Goal: Complete application form: Complete application form

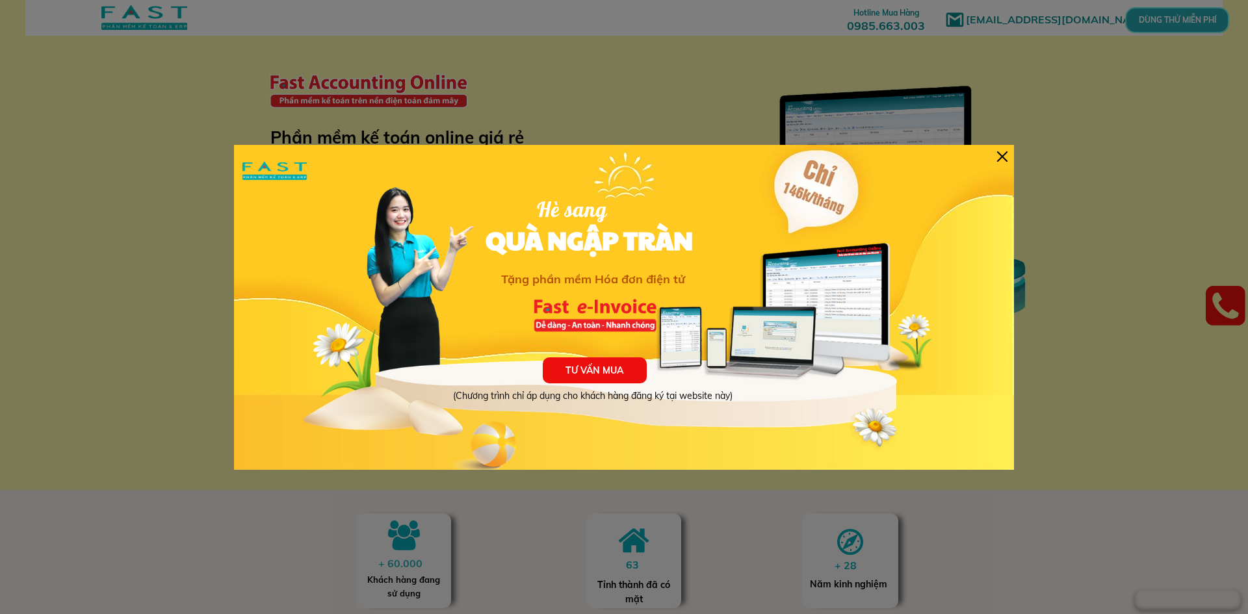
click at [999, 164] on div "TƯ VẤN MUA (Chương trình chỉ áp dụng cho khách hàng đăng ký tại website này) Hè…" at bounding box center [624, 307] width 780 height 325
click at [1001, 156] on div at bounding box center [1002, 156] width 10 height 10
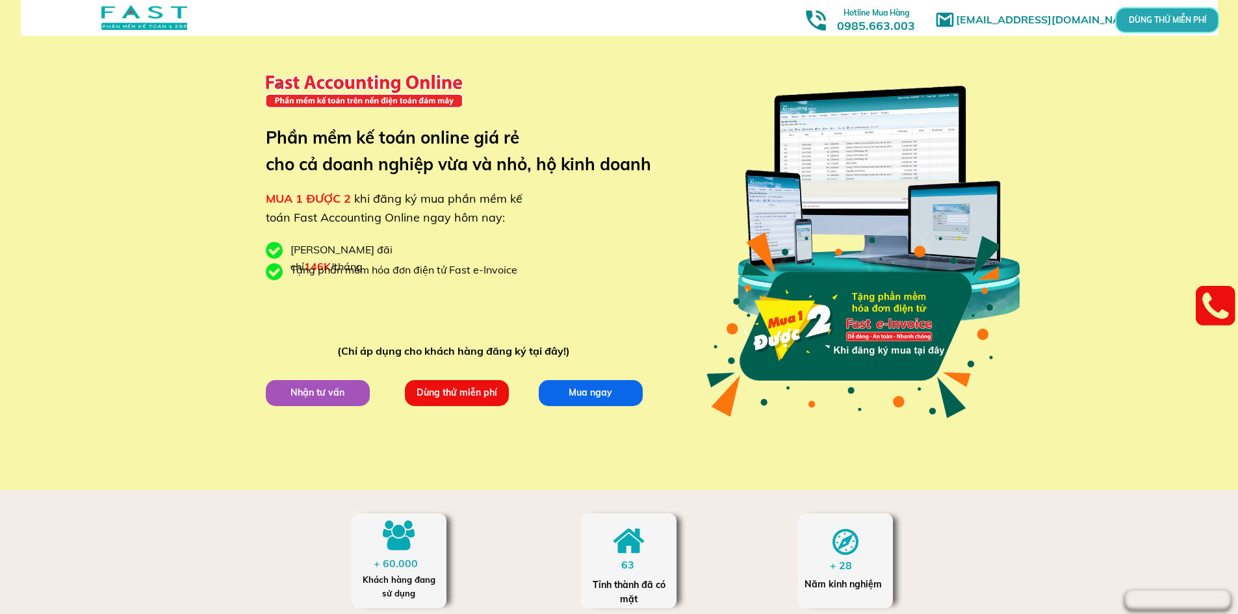
click at [459, 392] on p "Dùng thử miễn phí" at bounding box center [456, 392] width 105 height 26
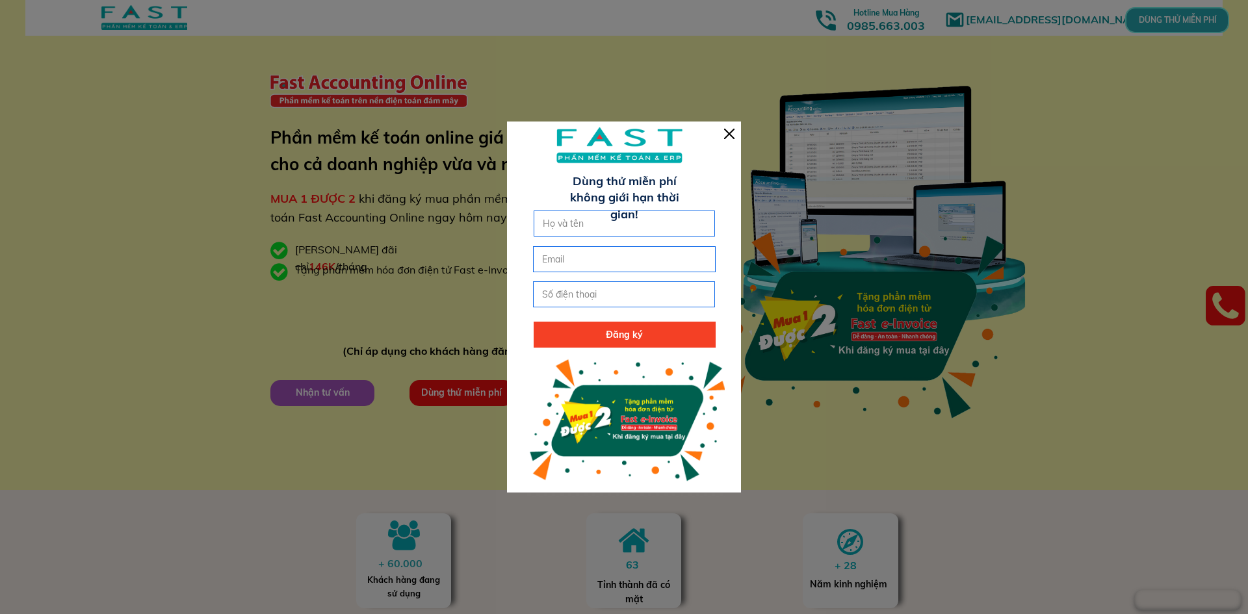
click at [718, 131] on div at bounding box center [624, 307] width 234 height 370
click at [725, 131] on div at bounding box center [729, 134] width 10 height 10
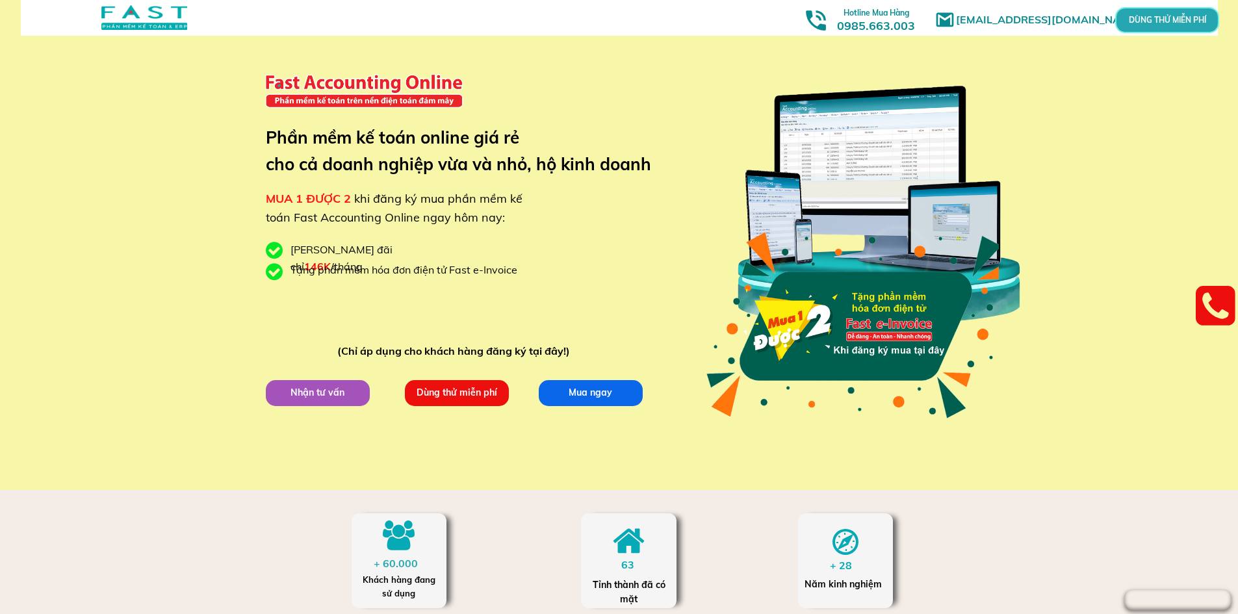
click at [390, 251] on div "Giá ưu đãi chỉ 146K /tháng" at bounding box center [374, 258] width 169 height 33
click at [391, 251] on div "Giá ưu đãi chỉ 146K /tháng" at bounding box center [374, 258] width 169 height 33
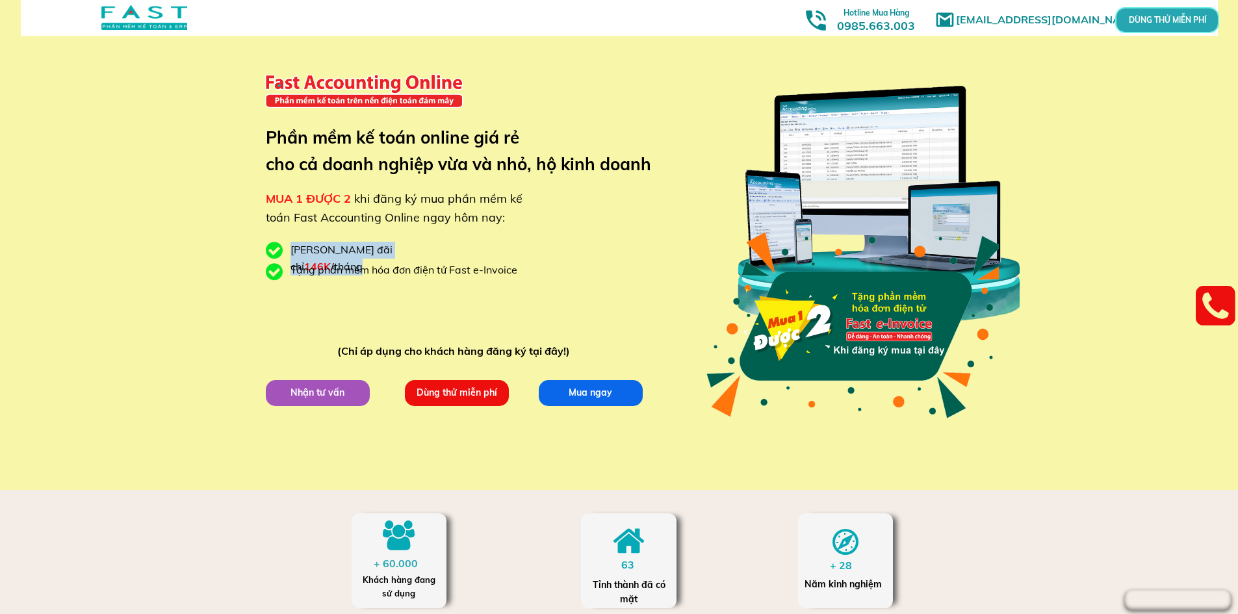
click at [391, 251] on div "Giá ưu đãi chỉ 146K /tháng" at bounding box center [374, 258] width 169 height 33
click at [415, 272] on div "Tặng phần mềm hóa đơn điện tử Fast e-Invoice" at bounding box center [408, 270] width 237 height 17
click at [397, 252] on div "Giá ưu đãi chỉ 146K /tháng" at bounding box center [374, 258] width 169 height 33
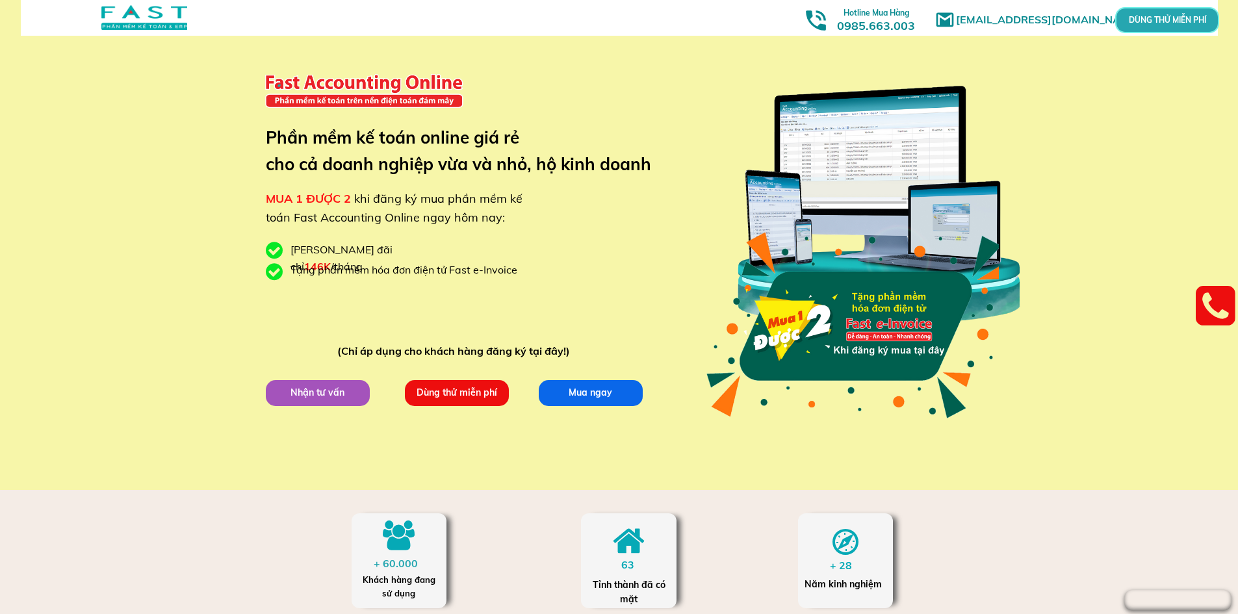
click at [397, 252] on div "Giá ưu đãi chỉ 146K /tháng" at bounding box center [374, 258] width 169 height 33
click at [394, 266] on div "Tặng phần mềm hóa đơn điện tử Fast e-Invoice" at bounding box center [408, 270] width 237 height 17
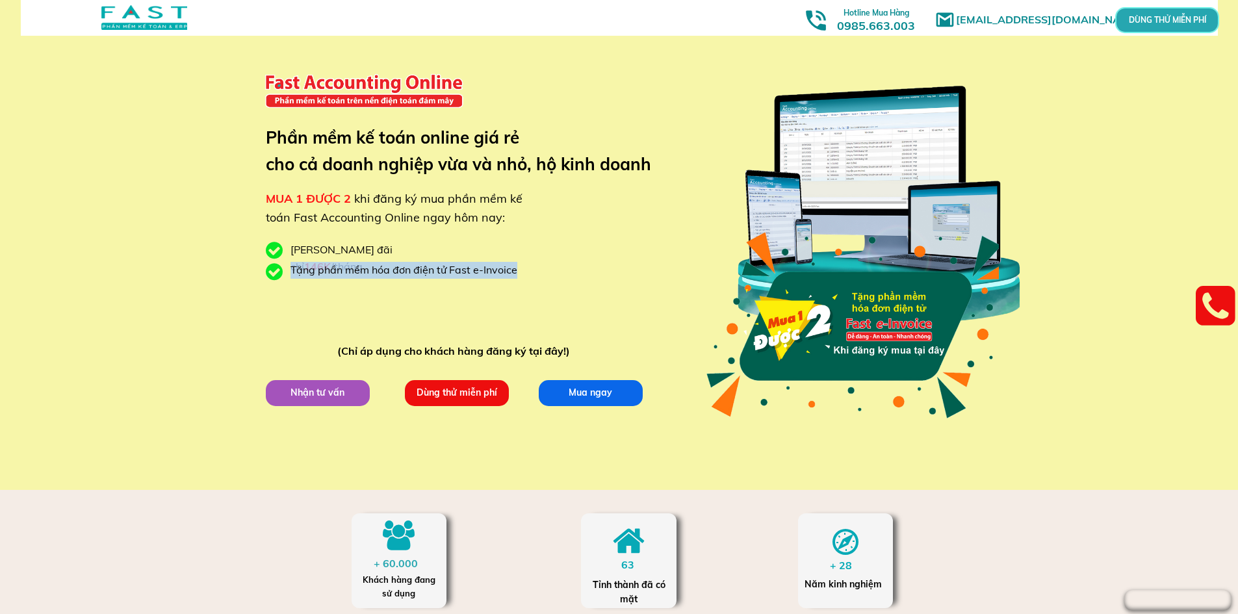
click at [394, 266] on div "Tặng phần mềm hóa đơn điện tử Fast e-Invoice" at bounding box center [408, 270] width 237 height 17
click at [396, 259] on div "marketingfasthn@gmail.com MUA 1 ĐƯỢC 2 khi đăng ký mua phần mềm kế toán Fast Ac…" at bounding box center [619, 245] width 624 height 490
click at [398, 253] on div "Giá ưu đãi chỉ 146K /tháng" at bounding box center [374, 258] width 169 height 33
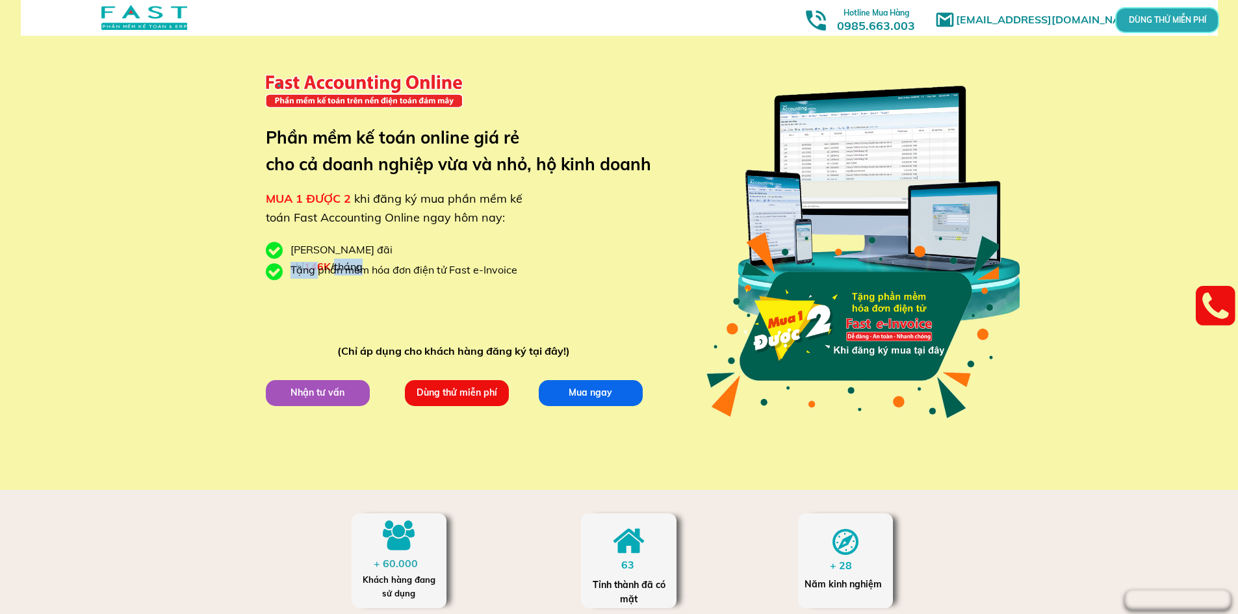
click at [398, 253] on div "Giá ưu đãi chỉ 146K /tháng" at bounding box center [374, 258] width 169 height 33
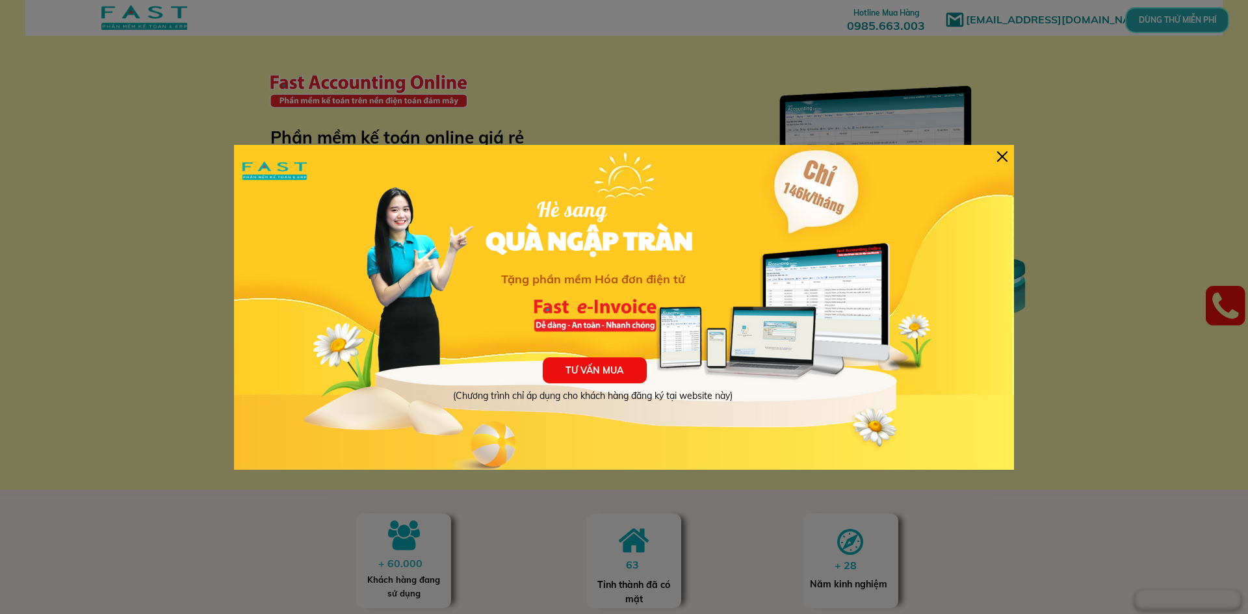
click at [1007, 155] on div "TƯ VẤN MUA (Chương trình chỉ áp dụng cho khách hàng đăng ký tại website này) Hè…" at bounding box center [624, 307] width 780 height 325
click at [1001, 161] on div at bounding box center [1002, 156] width 10 height 10
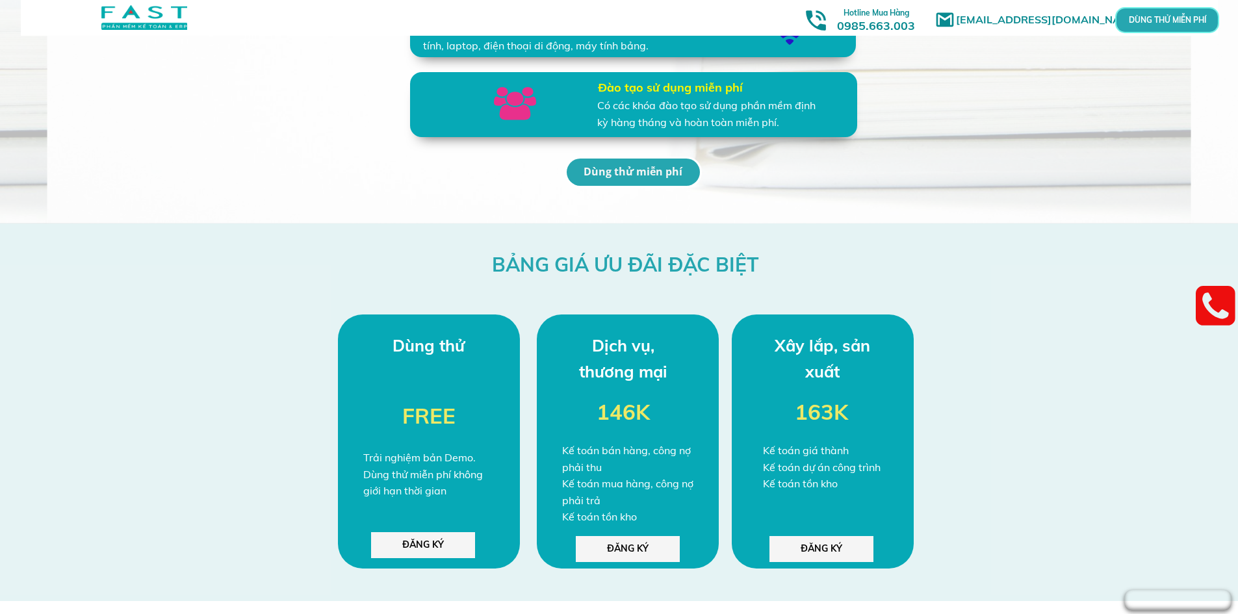
scroll to position [3175, 0]
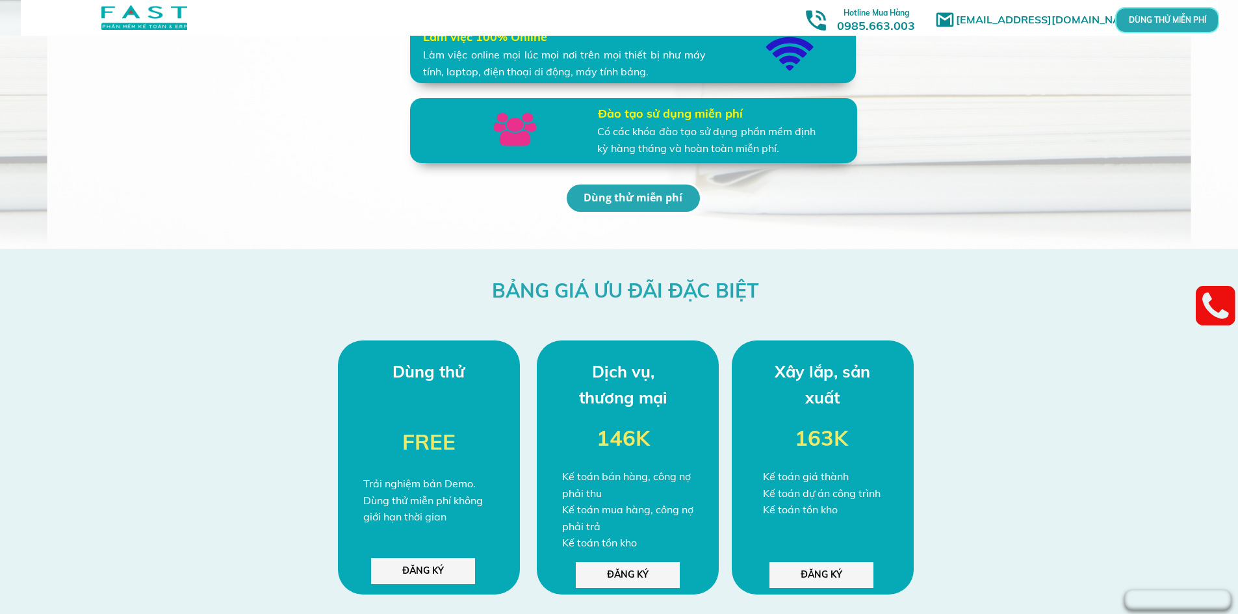
click at [814, 571] on p "ĐĂNG KÝ" at bounding box center [821, 575] width 104 height 26
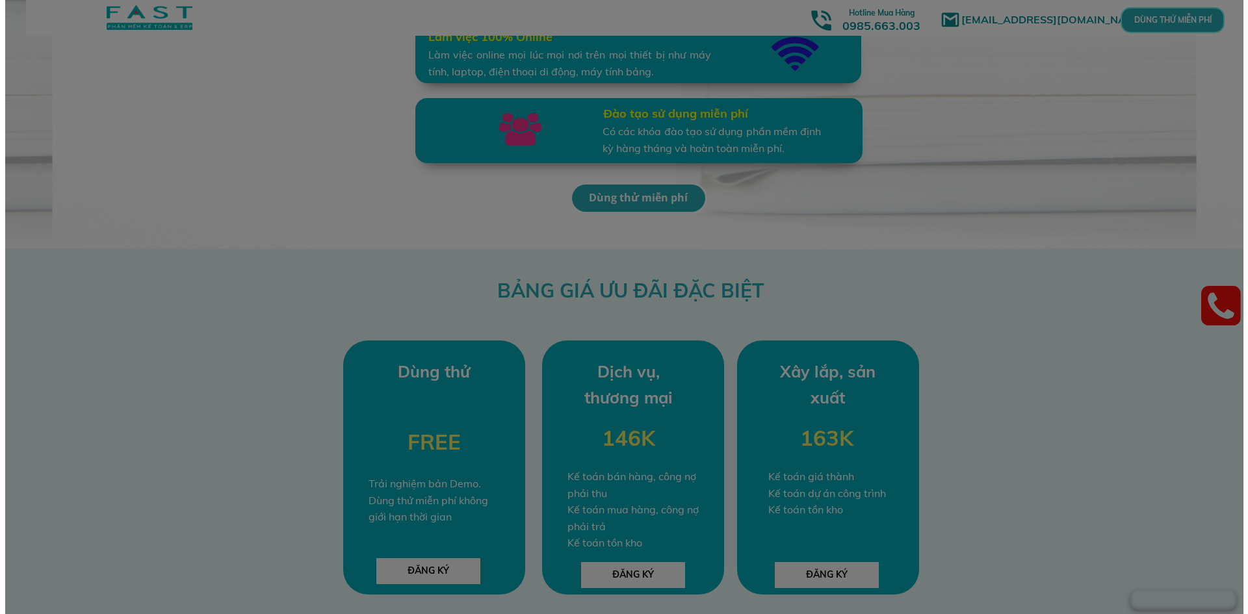
scroll to position [0, 0]
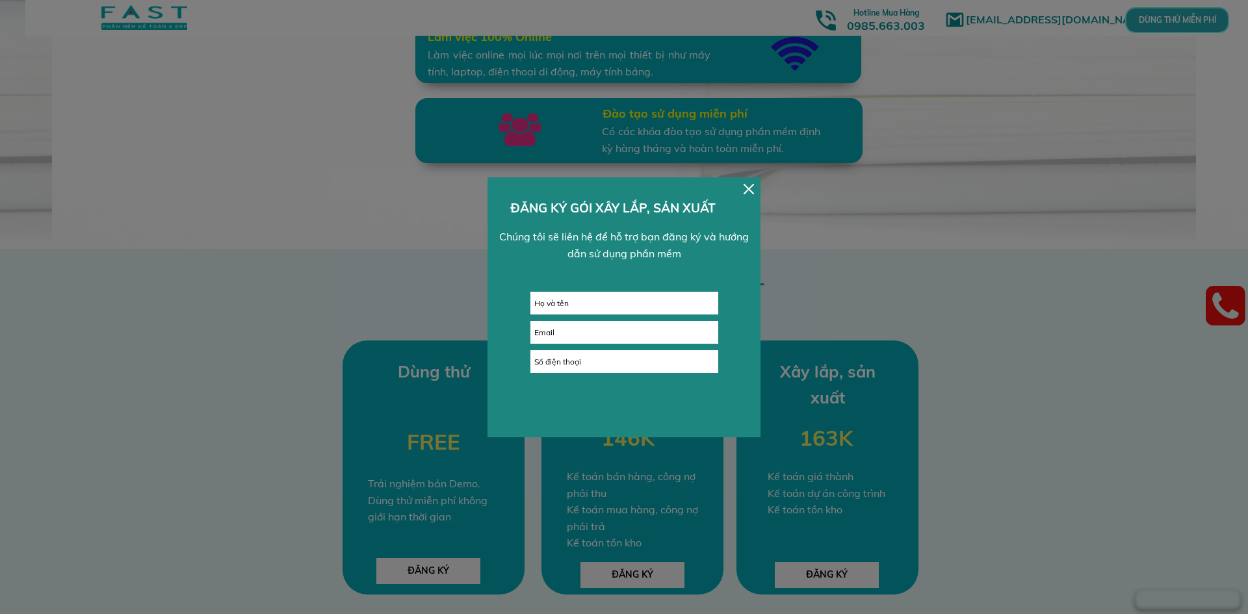
click at [602, 301] on input "text" at bounding box center [624, 302] width 186 height 21
type input "[PERSON_NAME]"
click at [593, 331] on input "email" at bounding box center [624, 332] width 186 height 21
type input "[EMAIL_ADDRESS][DOMAIN_NAME]"
click at [610, 365] on input "tel" at bounding box center [624, 361] width 186 height 21
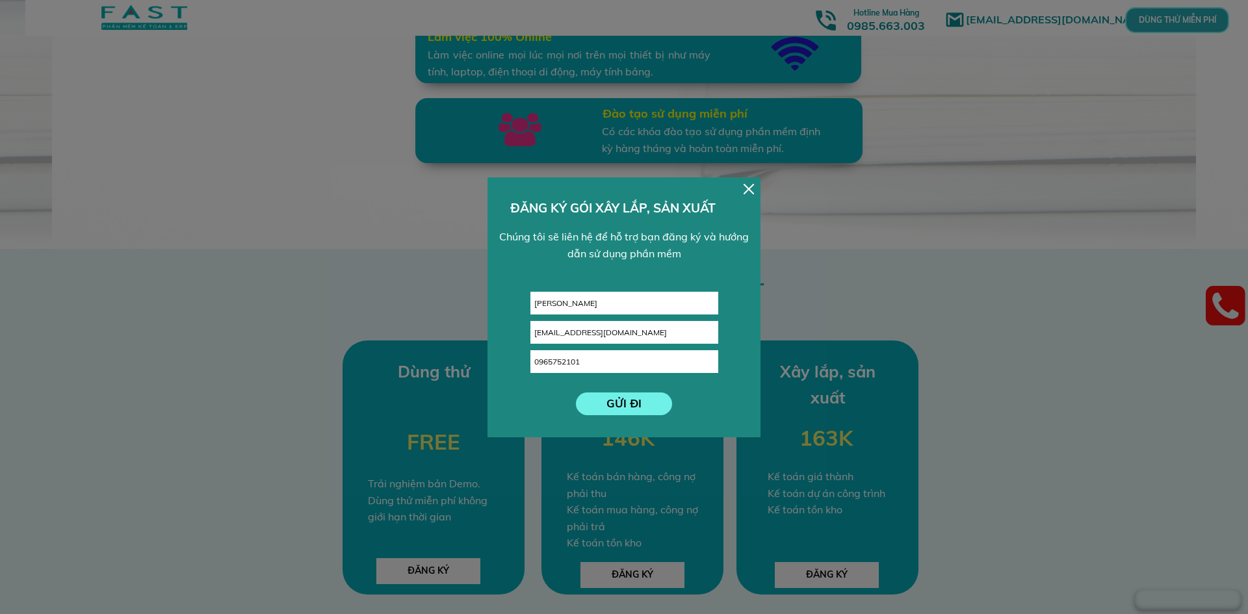
type input "0965752101"
click at [627, 402] on p "GỬI ĐI" at bounding box center [624, 403] width 97 height 23
